Goal: Check status

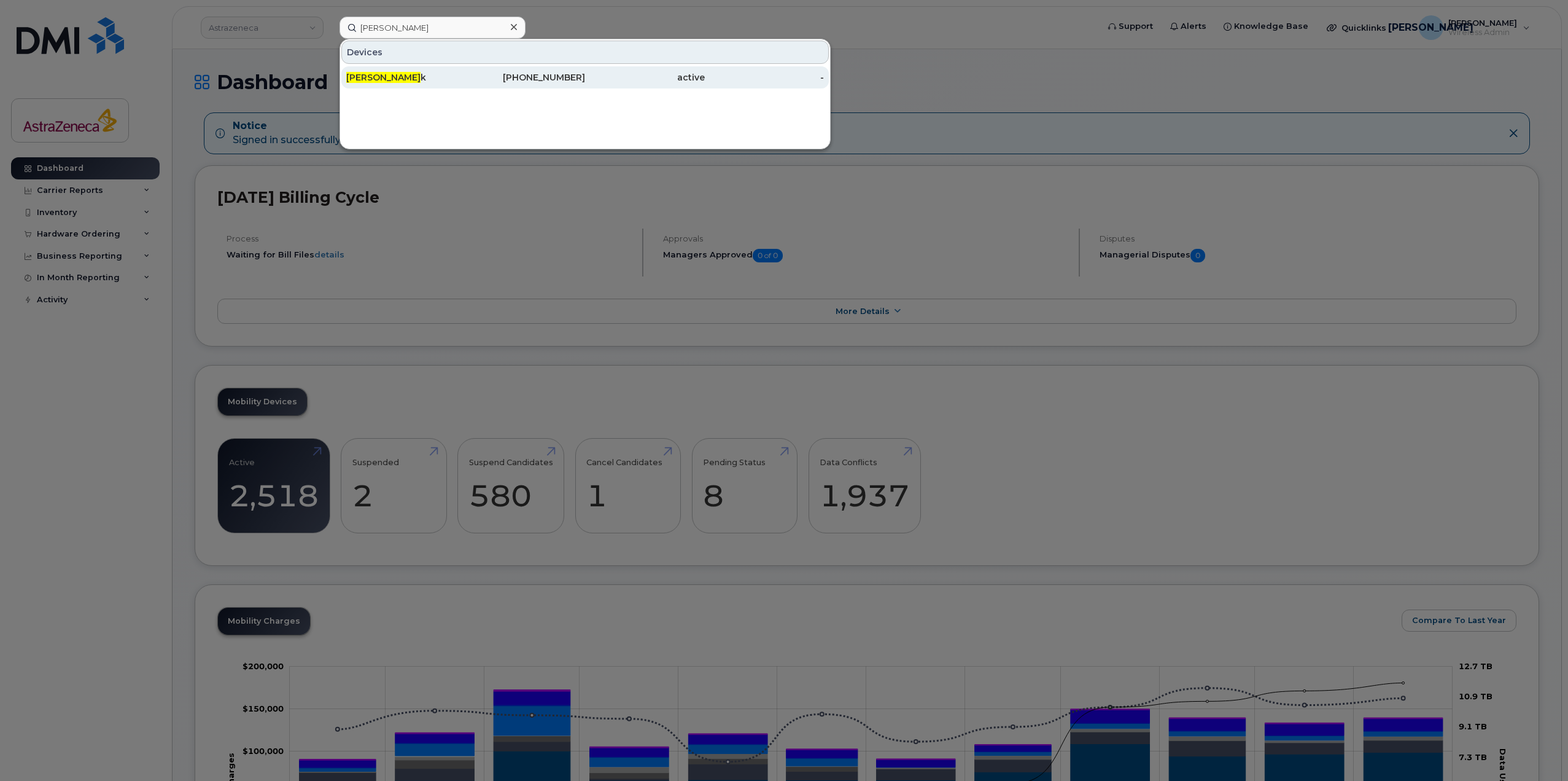
type input "candice luc"
drag, startPoint x: 571, startPoint y: 85, endPoint x: 570, endPoint y: 92, distance: 7.1
click at [585, 85] on div "416-839-3108" at bounding box center [645, 77] width 120 height 22
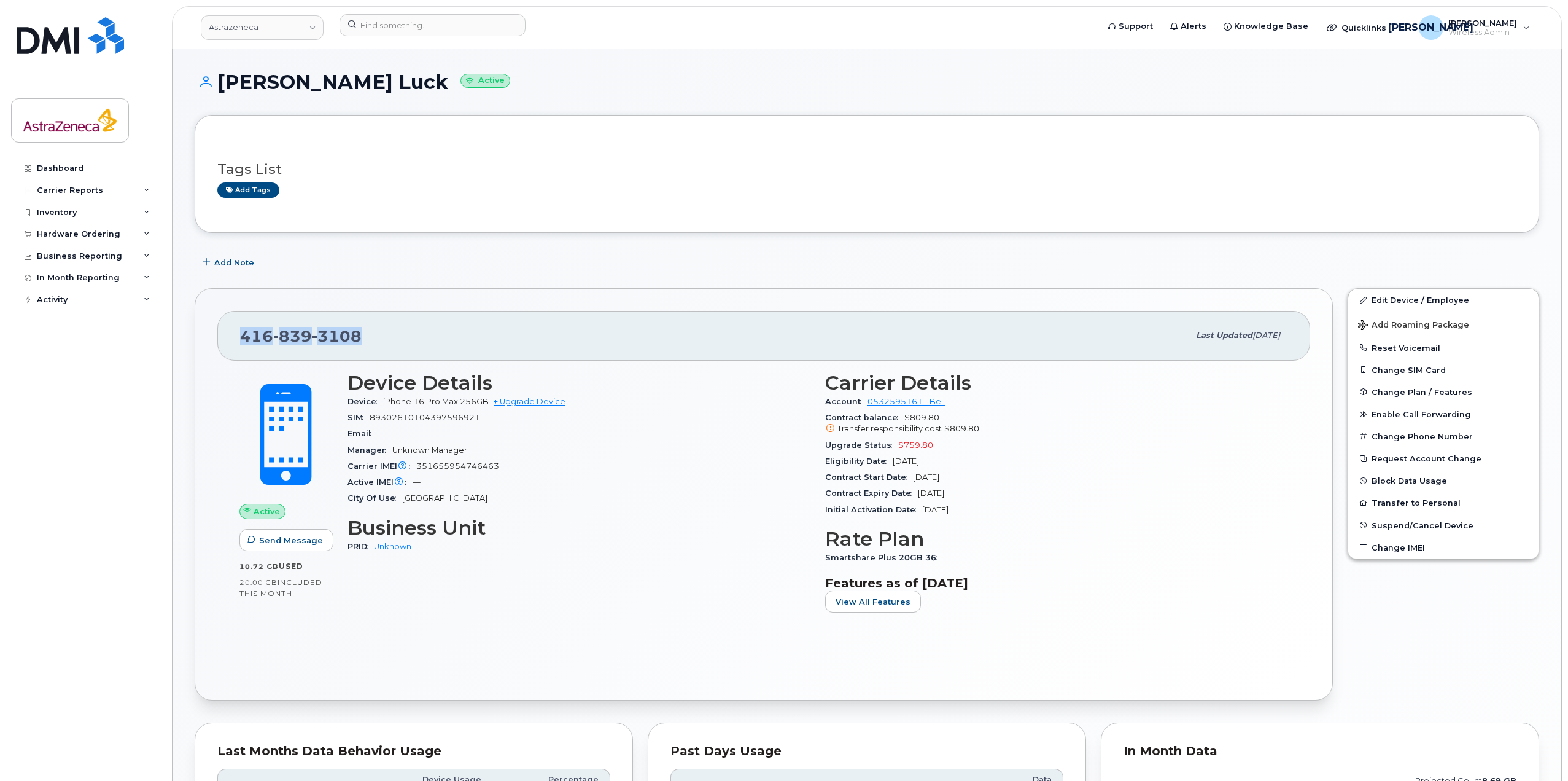
drag, startPoint x: 351, startPoint y: 349, endPoint x: 190, endPoint y: 340, distance: 161.3
click at [190, 340] on div "416 839 3108 Last updated Jul 29, 2025 Active Send Message 10.72 GB  used 20.00…" at bounding box center [764, 494] width 1153 height 427
copy span "416 839 3108"
drag, startPoint x: 377, startPoint y: 399, endPoint x: 487, endPoint y: 402, distance: 110.0
click at [487, 402] on div "Device iPhone 16 Pro Max 256GB + Upgrade Device" at bounding box center [579, 401] width 463 height 16
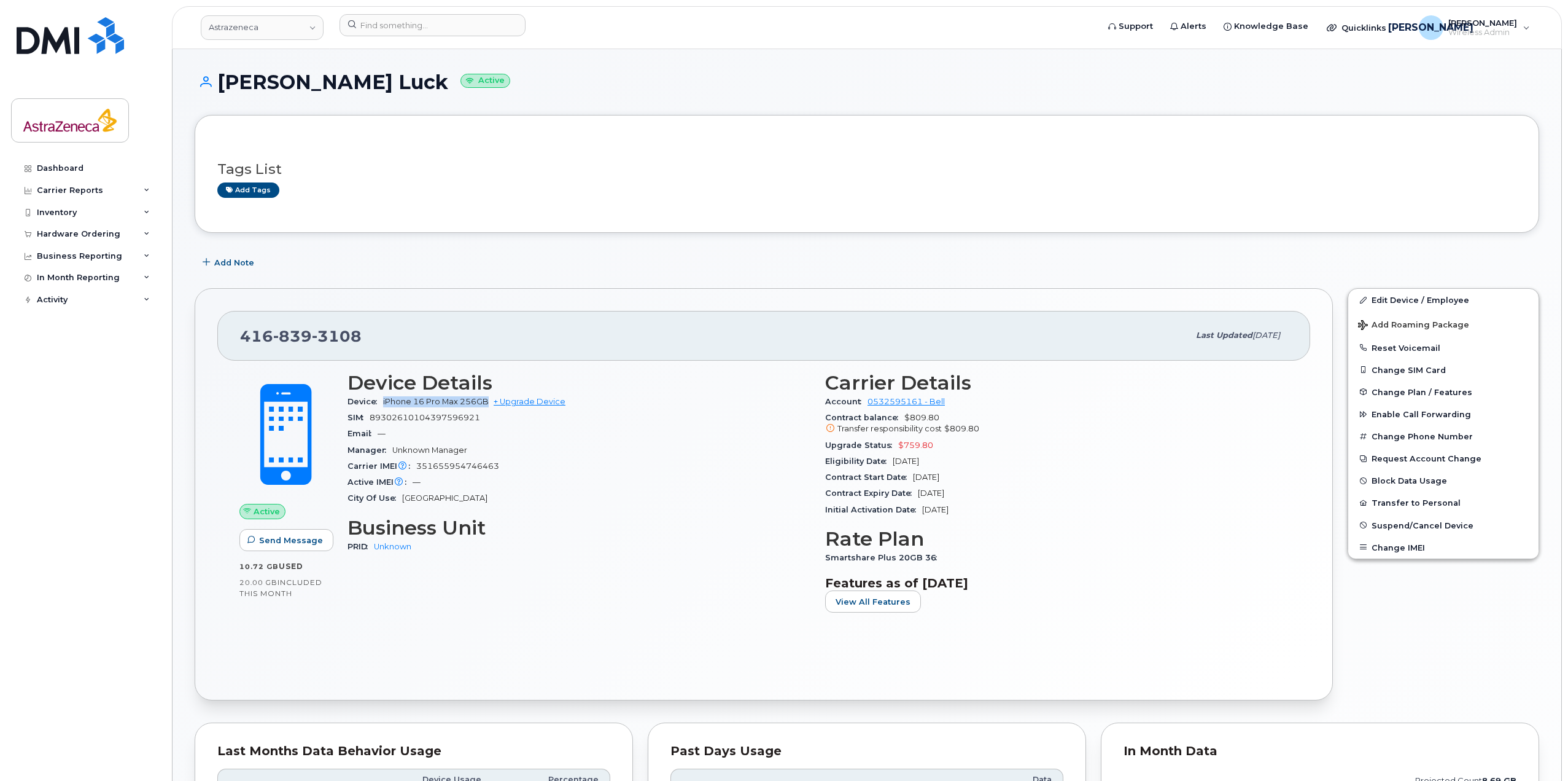
drag, startPoint x: 897, startPoint y: 442, endPoint x: 952, endPoint y: 435, distance: 55.4
click at [952, 435] on section "Carrier Details Account 0532595161 - Bell Contract balance $809.80 Transfer res…" at bounding box center [1057, 445] width 463 height 146
drag, startPoint x: 954, startPoint y: 444, endPoint x: 895, endPoint y: 447, distance: 59.1
click at [895, 447] on div "Upgrade Status $759.80" at bounding box center [1057, 445] width 463 height 16
drag, startPoint x: 853, startPoint y: 425, endPoint x: 895, endPoint y: 474, distance: 64.5
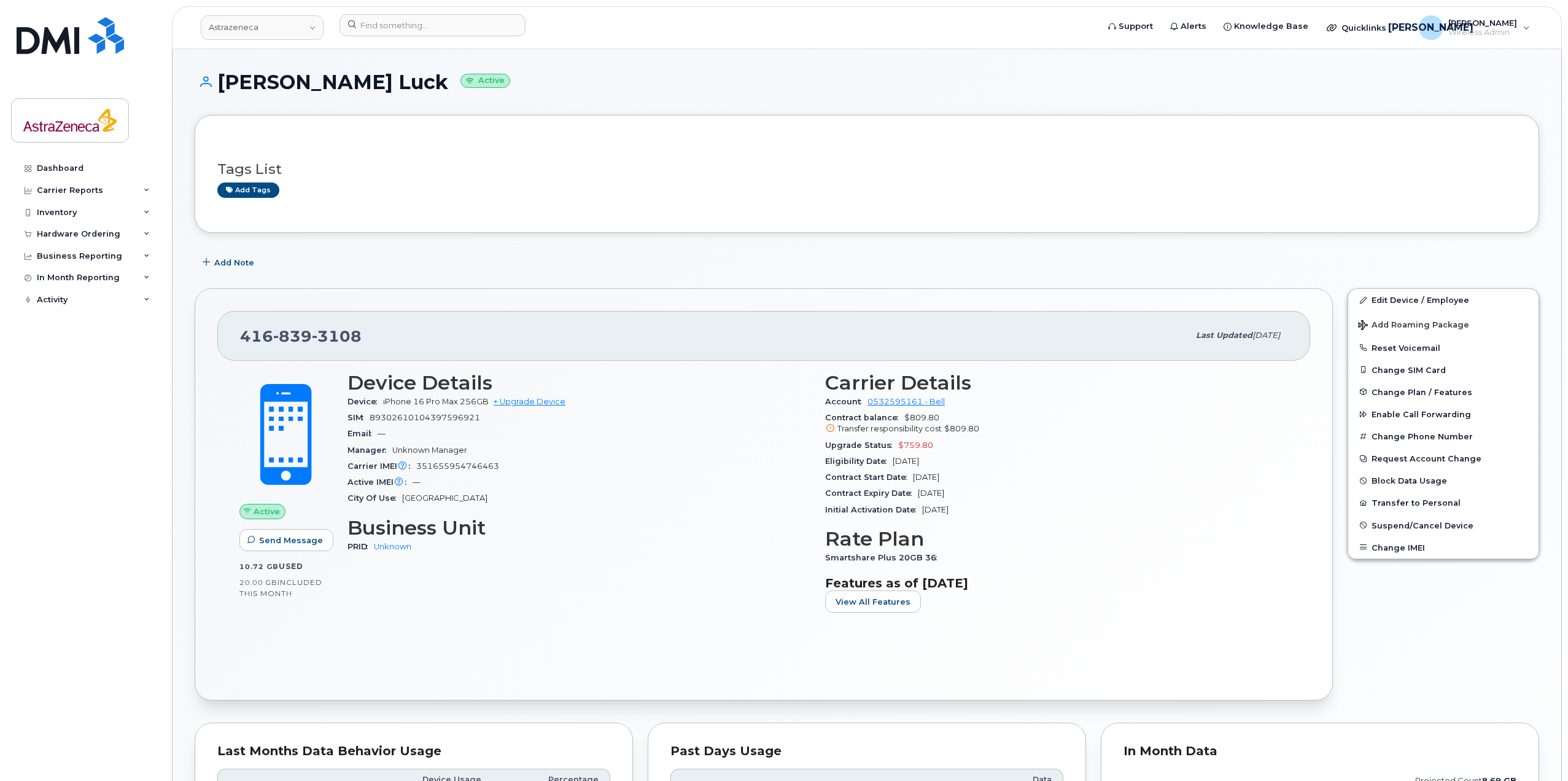
click at [853, 425] on span "Transfer responsibility cost" at bounding box center [890, 428] width 105 height 9
drag, startPoint x: 970, startPoint y: 478, endPoint x: 905, endPoint y: 473, distance: 65.2
click at [905, 473] on div "Contract Start Date Dec 27, 2024" at bounding box center [1057, 477] width 463 height 16
click at [929, 480] on span "Dec 27, 2024" at bounding box center [926, 477] width 26 height 9
drag, startPoint x: 964, startPoint y: 481, endPoint x: 917, endPoint y: 481, distance: 47.0
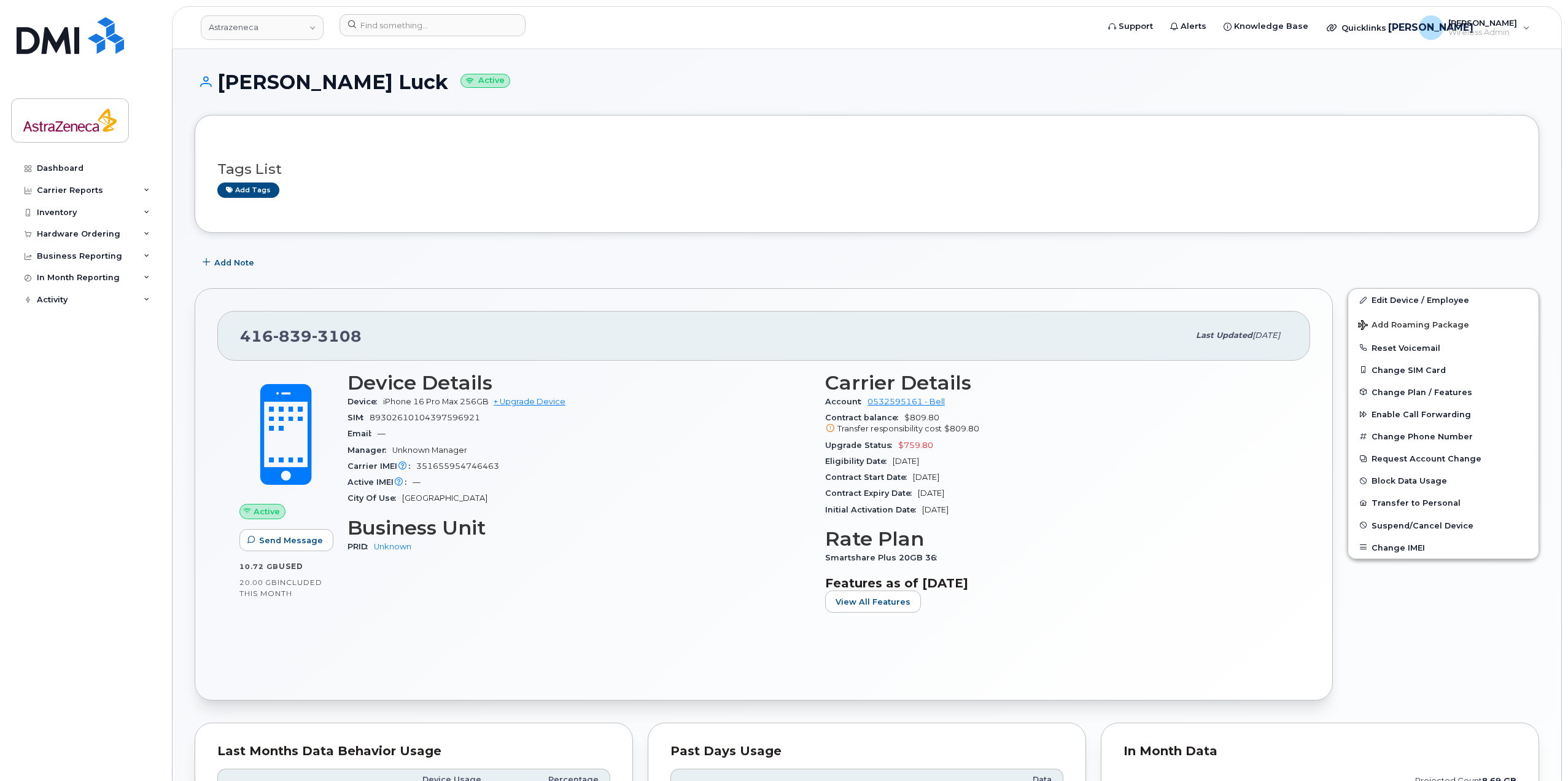
click at [917, 481] on span "Dec 27, 2024" at bounding box center [926, 477] width 26 height 9
click at [922, 478] on span "Dec 27, 2024" at bounding box center [926, 477] width 26 height 9
click at [968, 478] on div "Contract Start Date Dec 27, 2024" at bounding box center [1057, 477] width 463 height 16
drag, startPoint x: 914, startPoint y: 477, endPoint x: 900, endPoint y: 478, distance: 14.0
click at [900, 478] on div "Contract Start Date Dec 27, 2024" at bounding box center [1057, 477] width 463 height 16
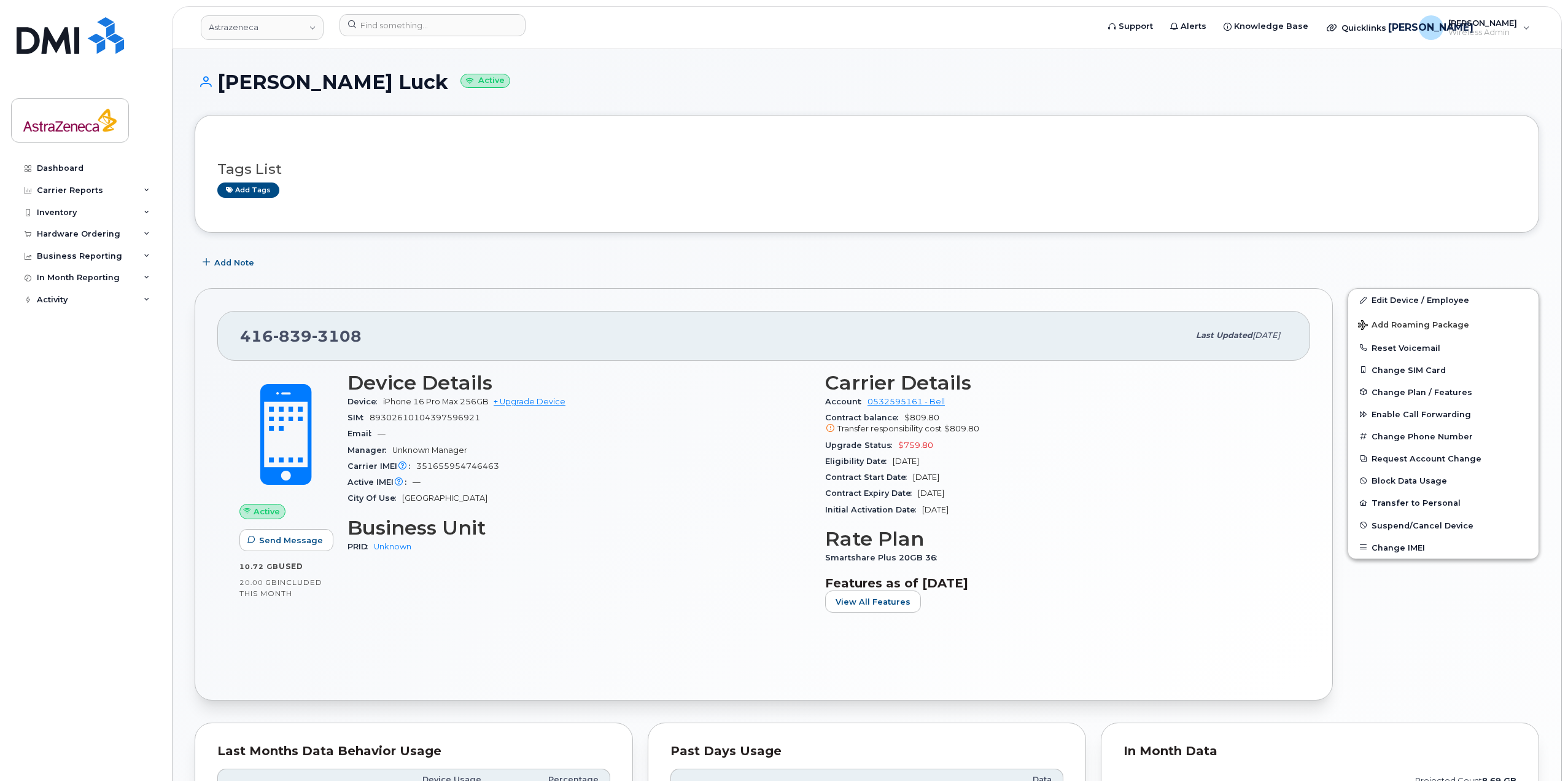
click at [919, 486] on div "Contract Expiry Date Dec 26, 2027" at bounding box center [1057, 493] width 463 height 16
click at [939, 481] on span "Dec 27, 2024" at bounding box center [926, 477] width 26 height 9
drag, startPoint x: 974, startPoint y: 480, endPoint x: 917, endPoint y: 479, distance: 57.0
click at [917, 479] on div "Contract Start Date Dec 27, 2024" at bounding box center [1057, 477] width 463 height 16
drag, startPoint x: 937, startPoint y: 481, endPoint x: 983, endPoint y: 478, distance: 46.1
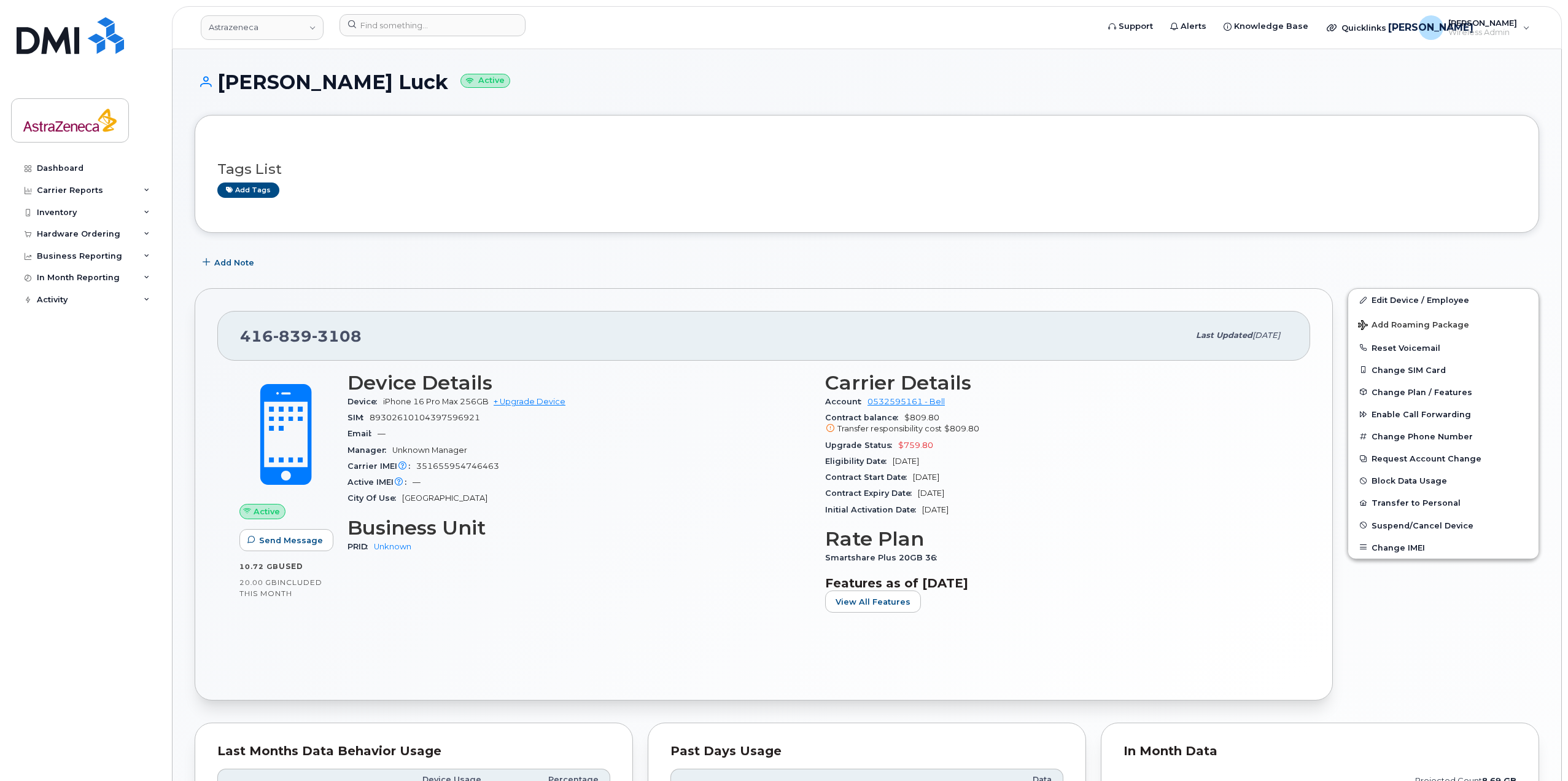
click at [938, 481] on span "Dec 27, 2024" at bounding box center [926, 477] width 26 height 9
click at [982, 478] on div "Contract Start Date Dec 27, 2024" at bounding box center [1057, 477] width 463 height 16
click at [919, 481] on span "Dec 27, 2024" at bounding box center [926, 477] width 26 height 9
click at [887, 443] on div "Upgrade Status $759.80" at bounding box center [1057, 445] width 463 height 16
drag, startPoint x: 965, startPoint y: 468, endPoint x: 972, endPoint y: 469, distance: 7.1
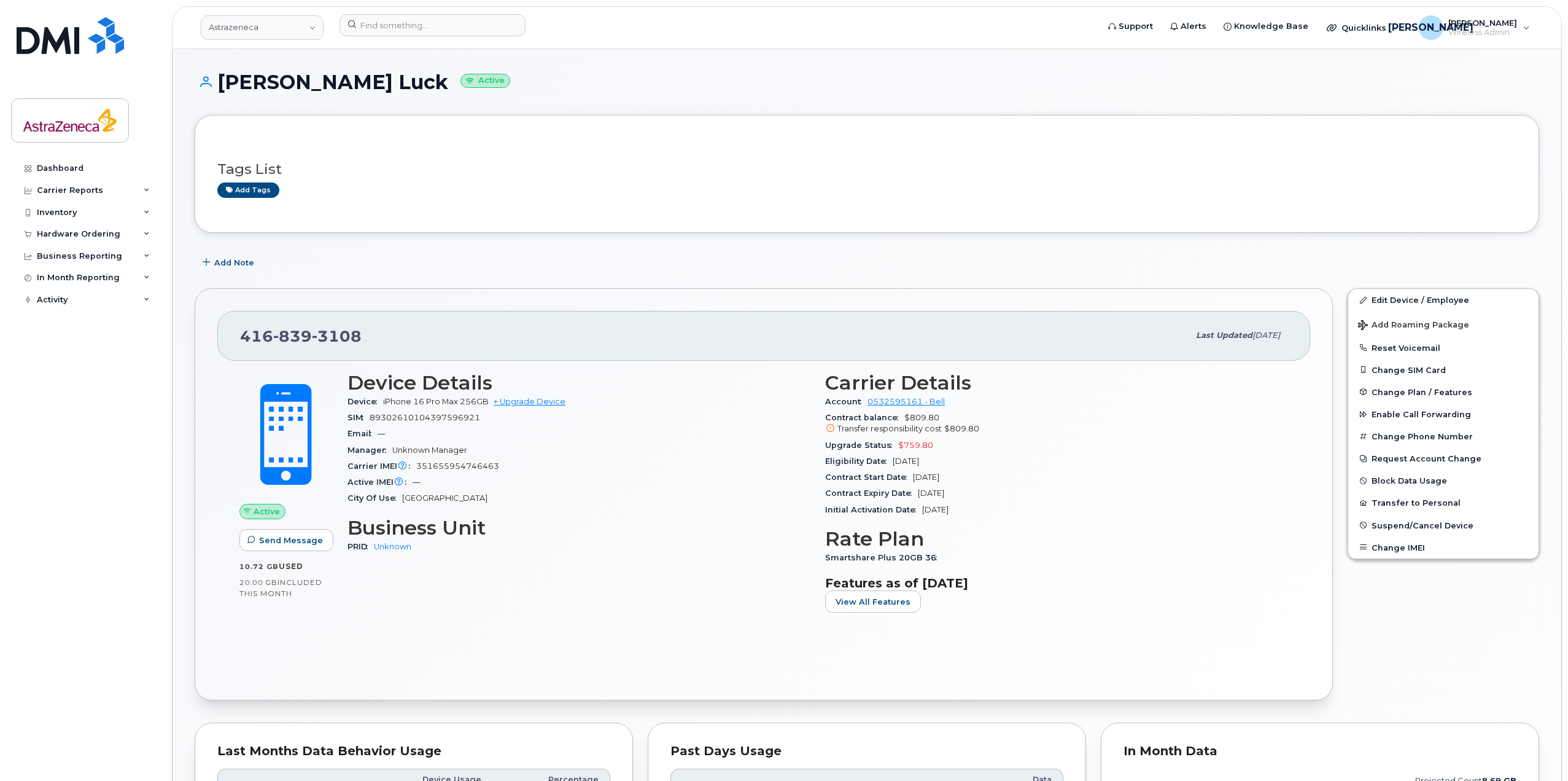
click at [965, 469] on div "Eligibility Date Jun 27, 2027" at bounding box center [1057, 461] width 463 height 16
drag, startPoint x: 973, startPoint y: 477, endPoint x: 915, endPoint y: 479, distance: 58.0
click at [915, 479] on div "Contract Start Date Dec 27, 2024" at bounding box center [1057, 477] width 463 height 16
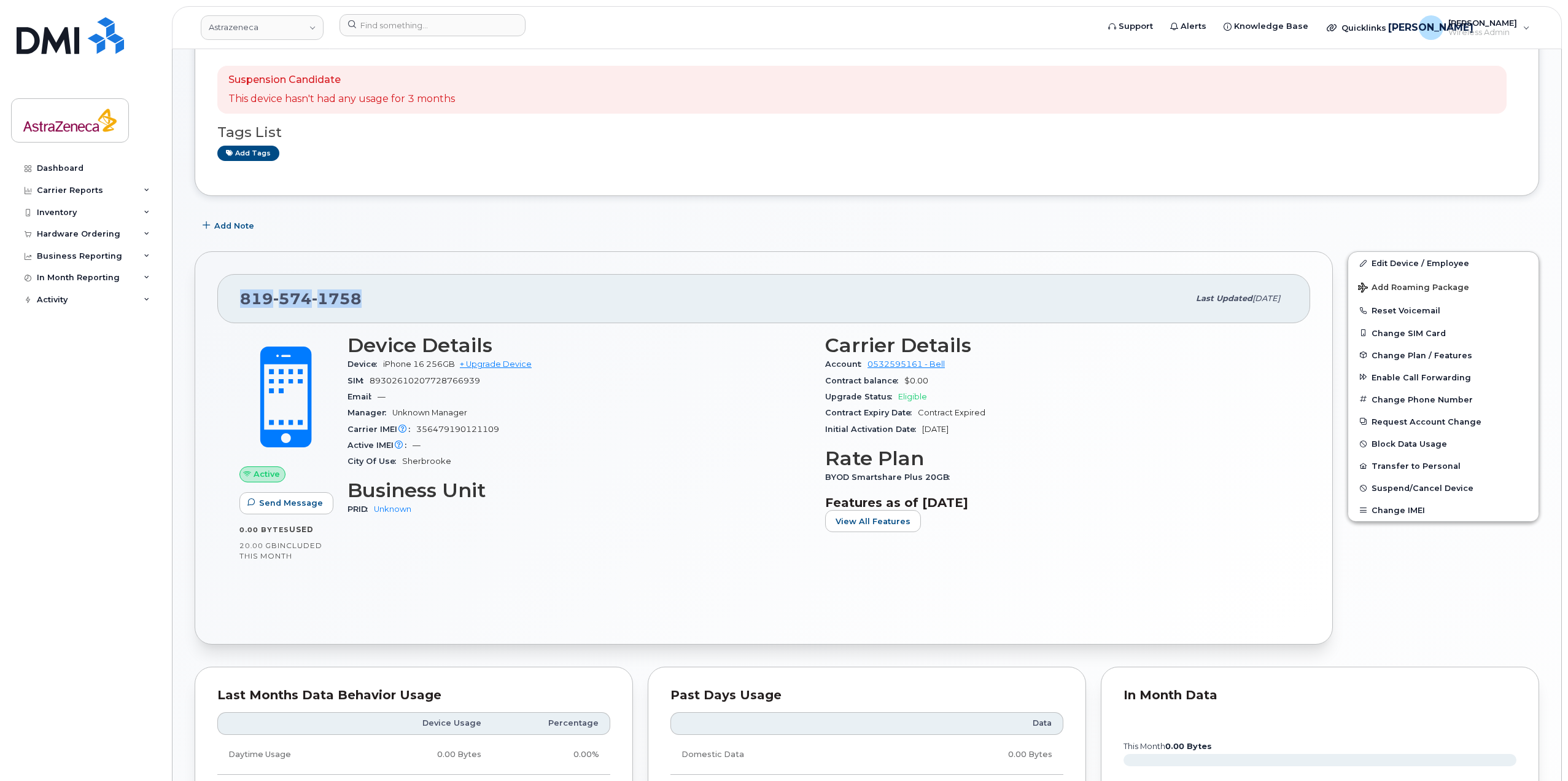
scroll to position [123, 0]
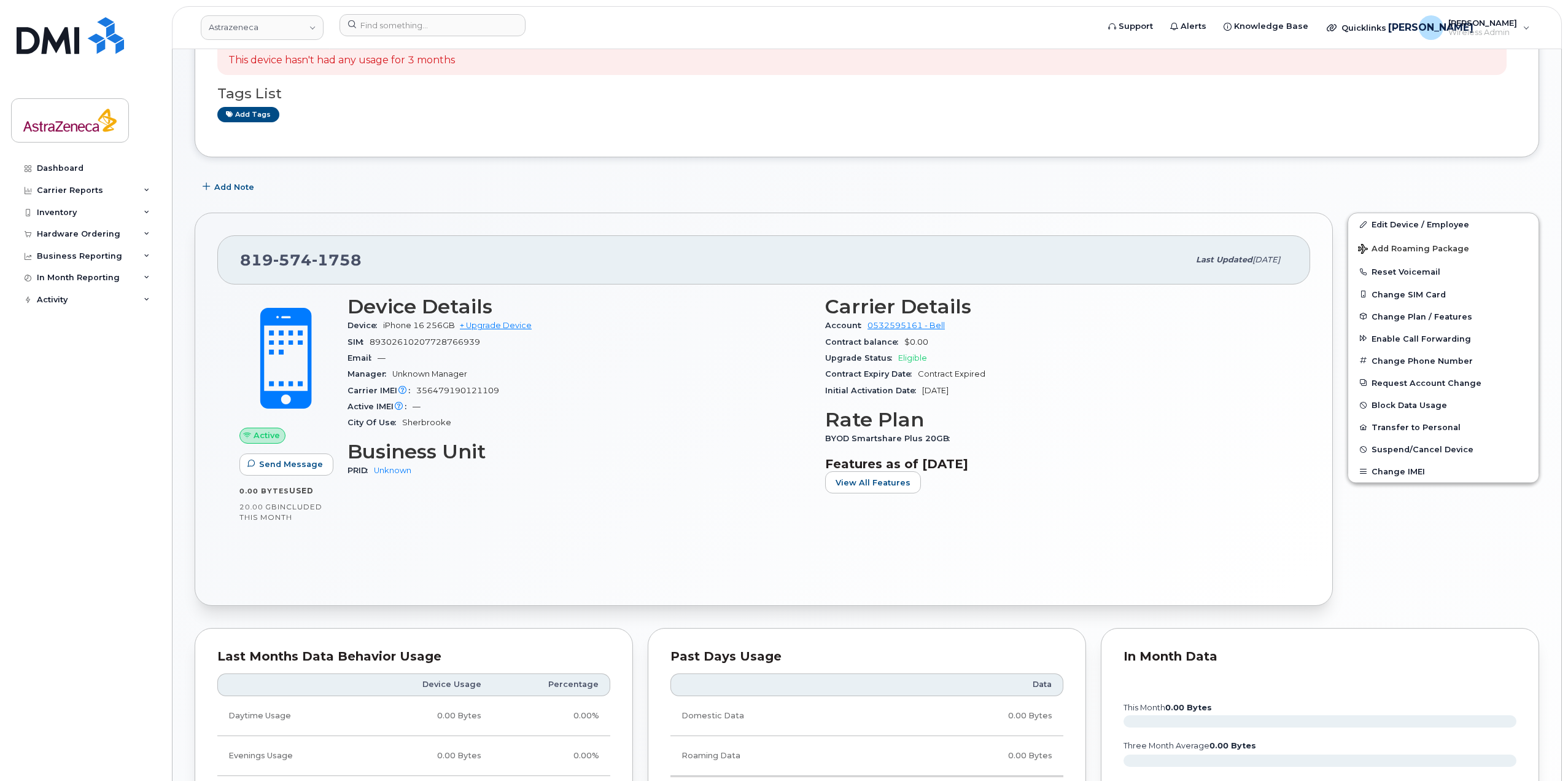
click at [351, 348] on div "SIM [TECHNICAL_ID]" at bounding box center [579, 342] width 463 height 16
drag, startPoint x: 383, startPoint y: 325, endPoint x: 454, endPoint y: 318, distance: 71.3
click at [454, 318] on div "Device iPhone 16 256GB + Upgrade Device" at bounding box center [579, 325] width 463 height 16
click at [439, 332] on div "Device iPhone 16 256GB + Upgrade Device" at bounding box center [579, 325] width 463 height 16
drag, startPoint x: 383, startPoint y: 326, endPoint x: 448, endPoint y: 329, distance: 65.1
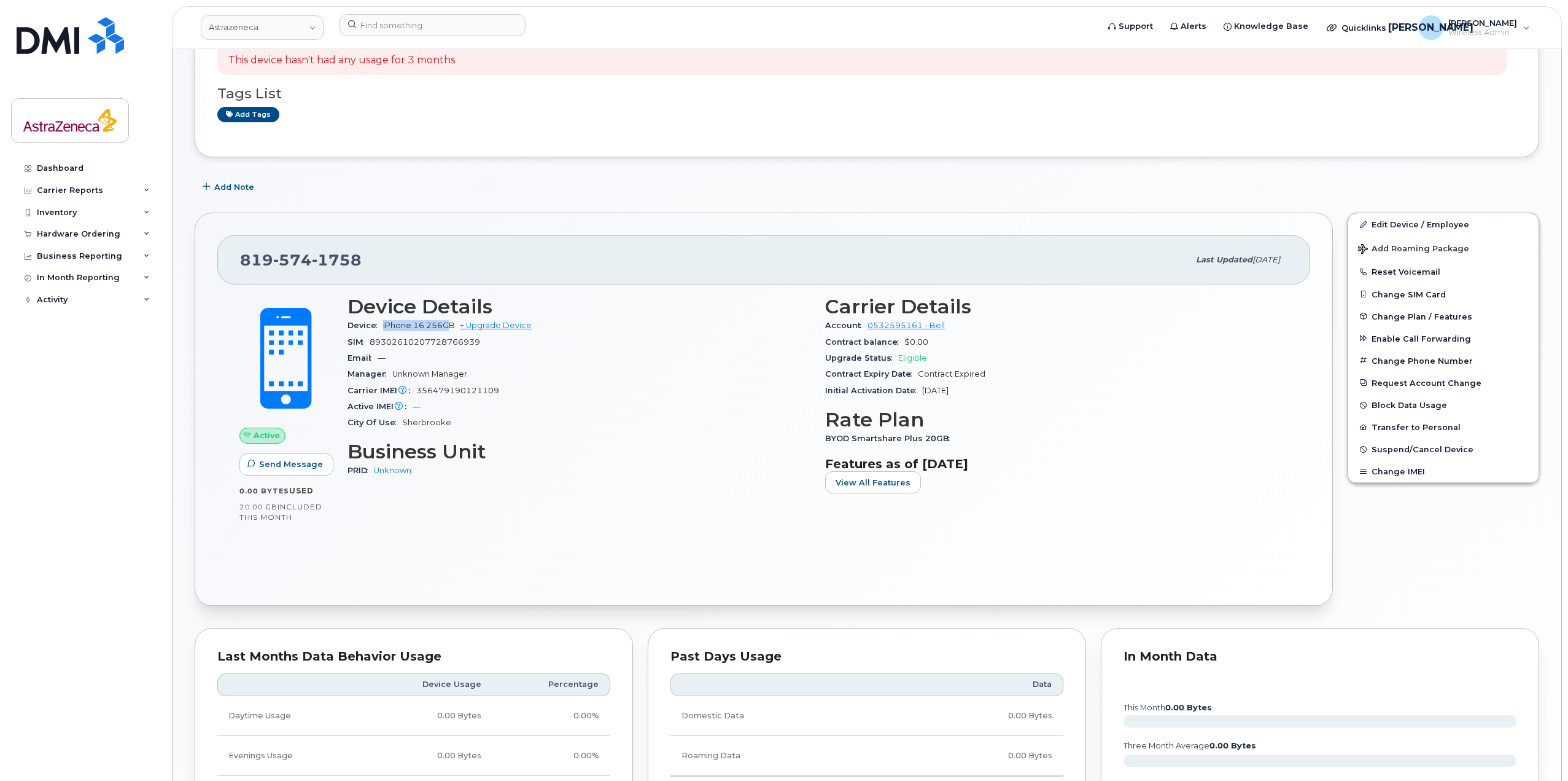
click at [448, 329] on div "Device iPhone 16 256GB + Upgrade Device" at bounding box center [579, 325] width 463 height 16
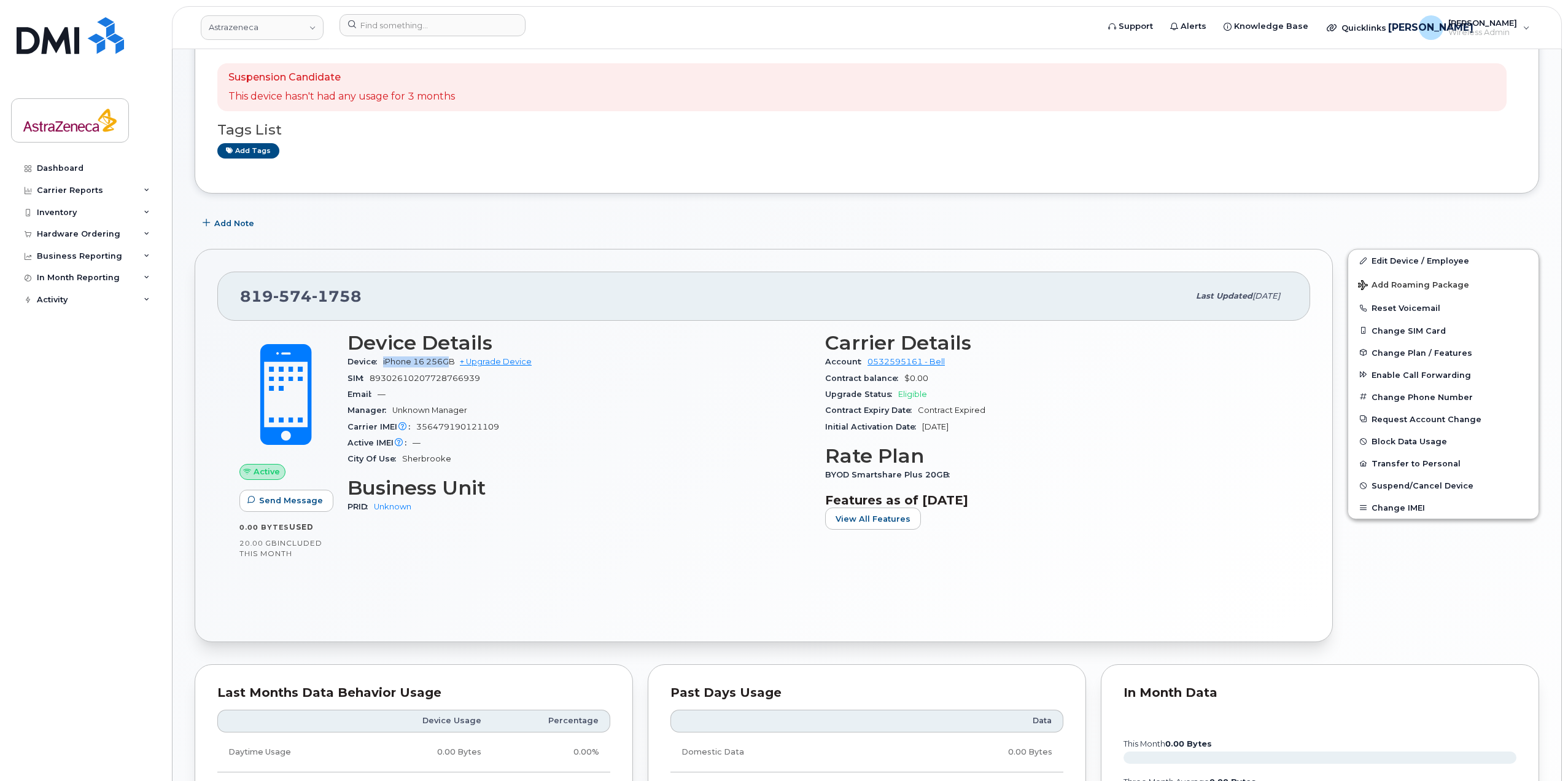
scroll to position [0, 0]
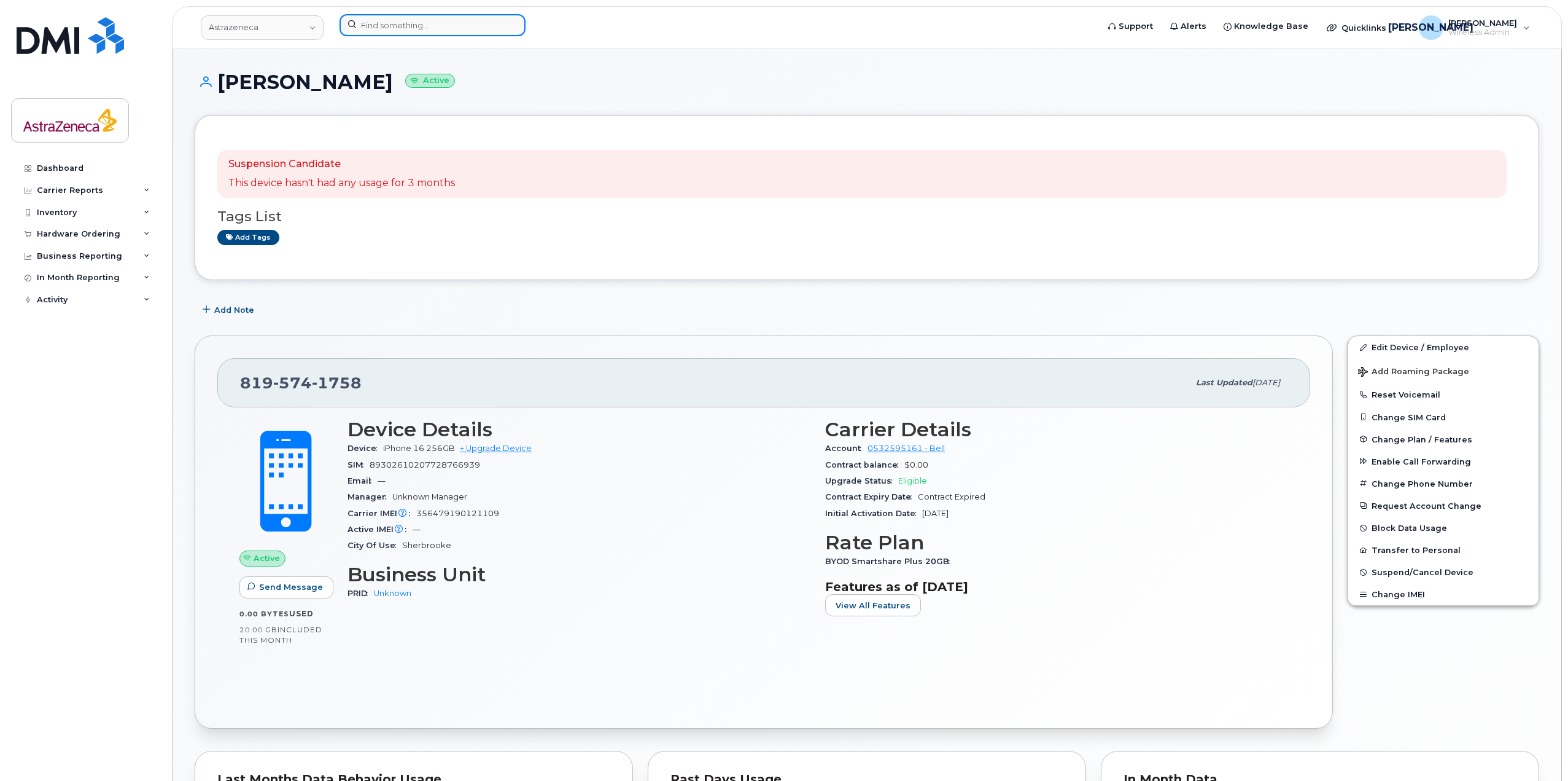
click at [397, 28] on input at bounding box center [433, 25] width 186 height 22
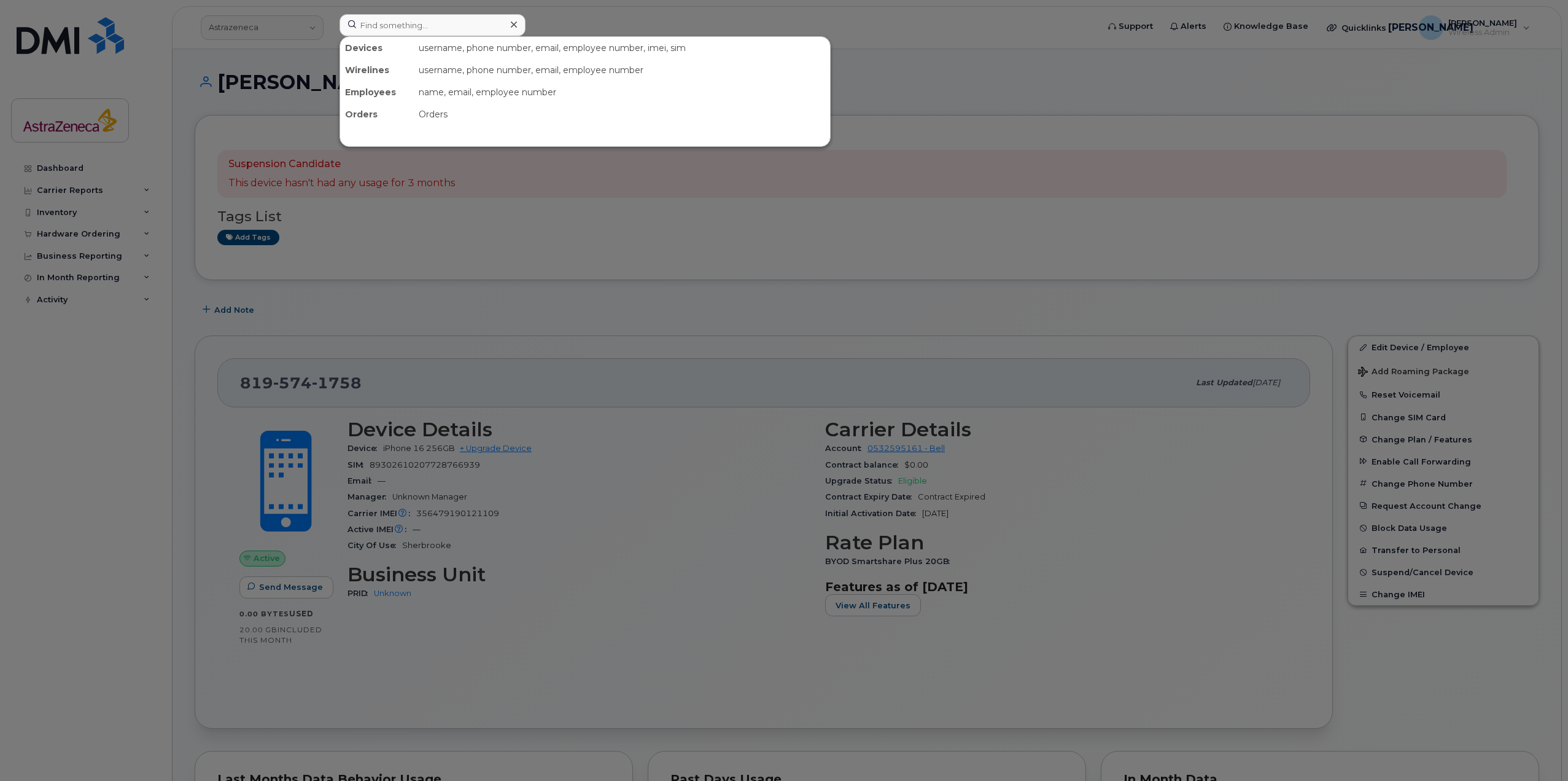
click at [439, 349] on div at bounding box center [784, 390] width 1568 height 781
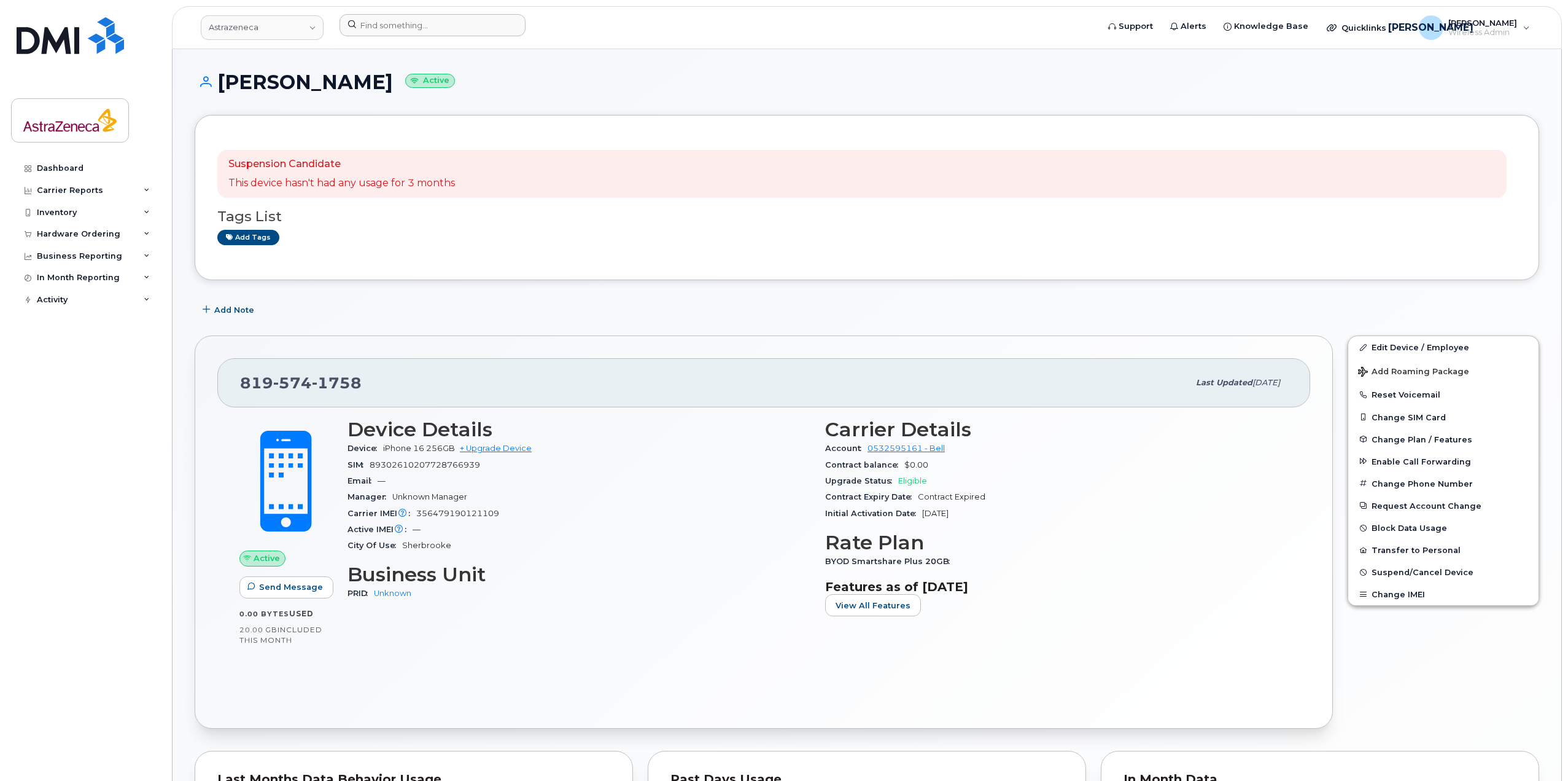
click at [453, 36] on div at bounding box center [714, 27] width 770 height 27
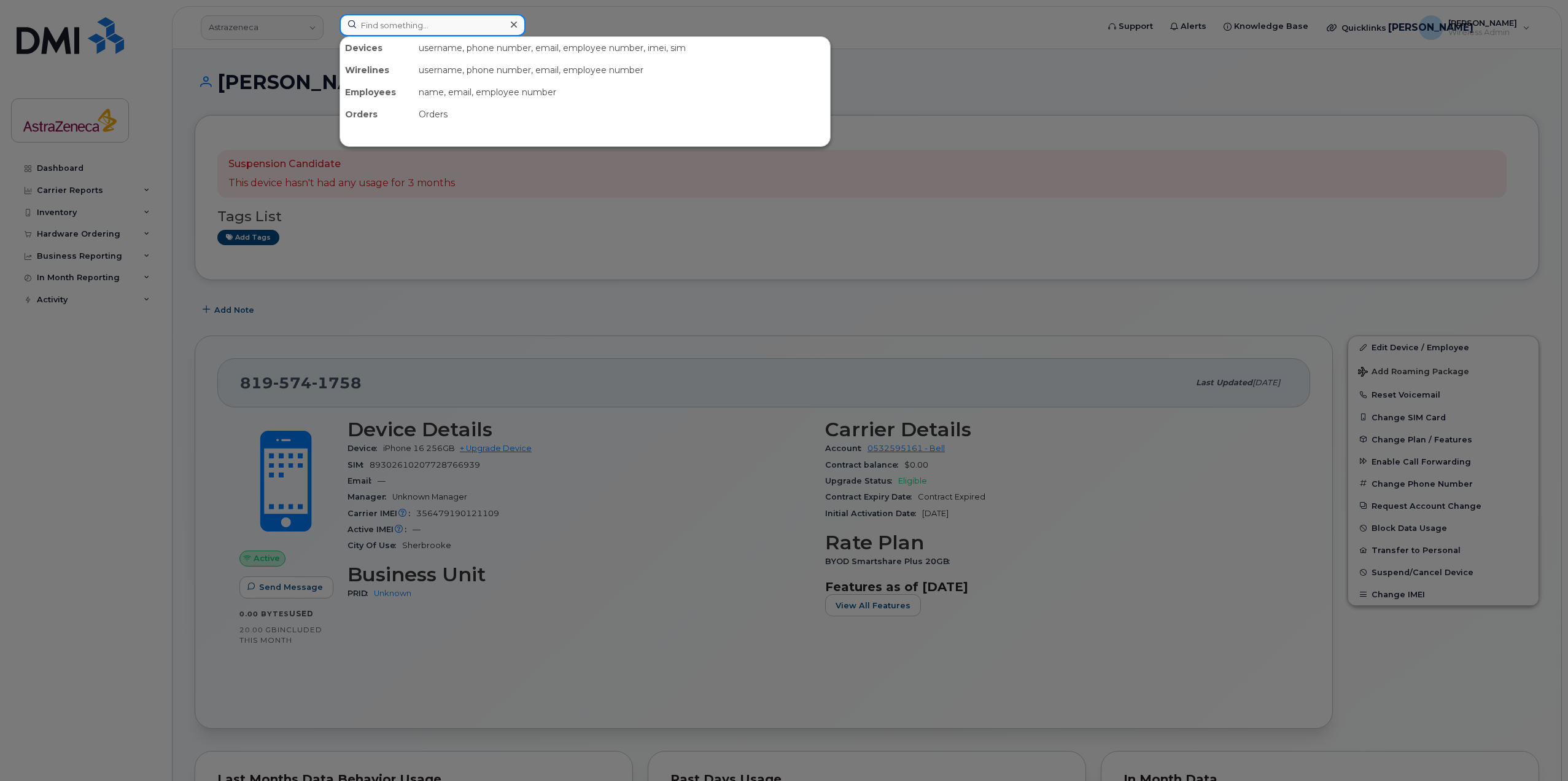
click at [441, 27] on input at bounding box center [433, 25] width 186 height 22
